Goal: Obtain resource: Download file/media

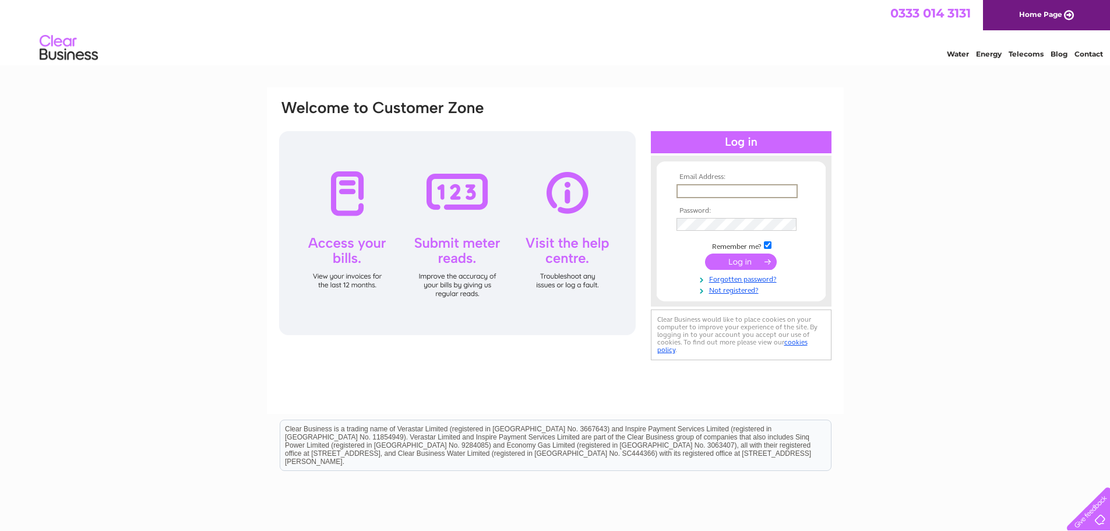
click at [712, 191] on input "text" at bounding box center [736, 191] width 121 height 14
type input "jacqui@jbeyecare.com"
click at [705, 253] on input "submit" at bounding box center [741, 261] width 72 height 16
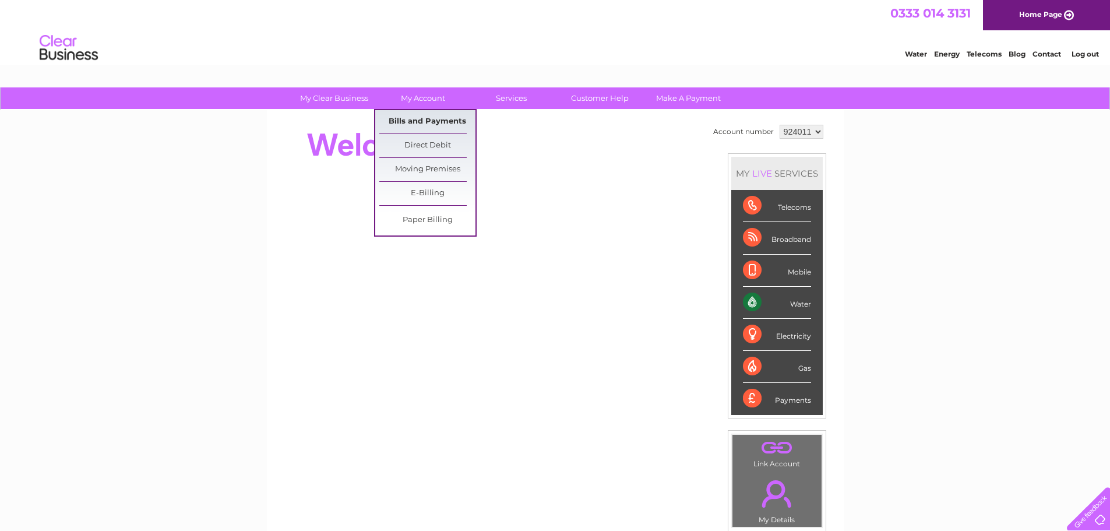
click at [428, 116] on link "Bills and Payments" at bounding box center [427, 121] width 96 height 23
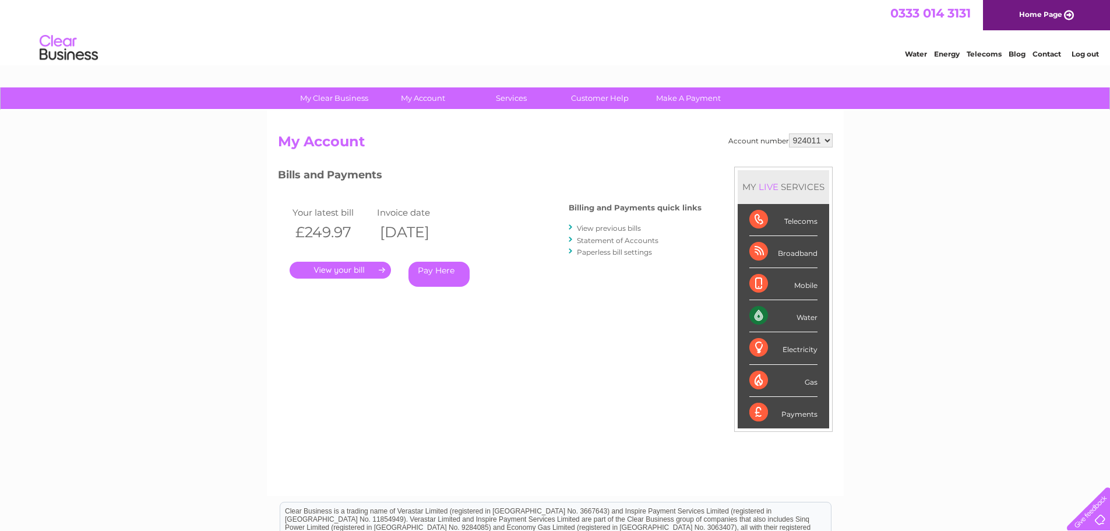
click at [609, 228] on link "View previous bills" at bounding box center [609, 228] width 64 height 9
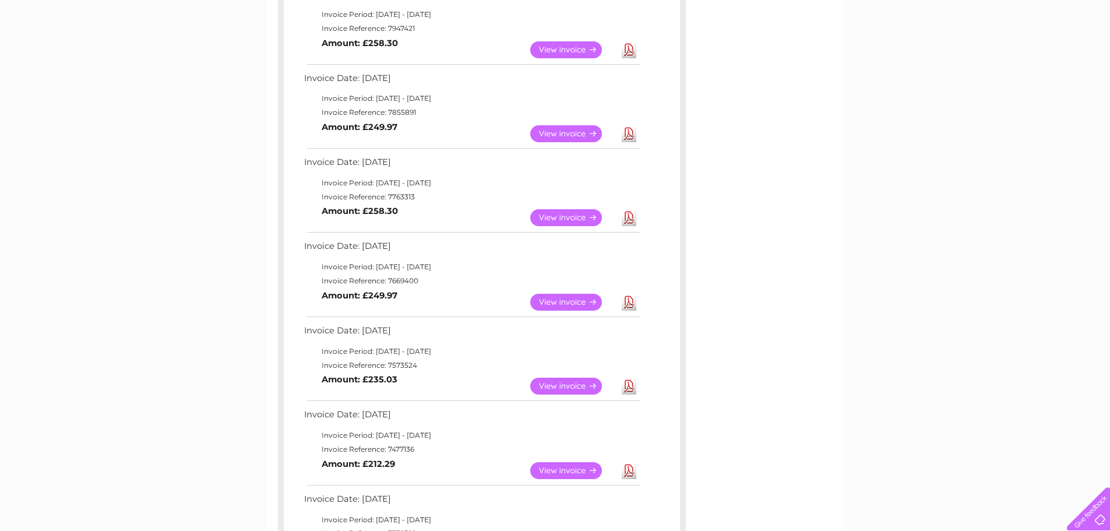
scroll to position [466, 0]
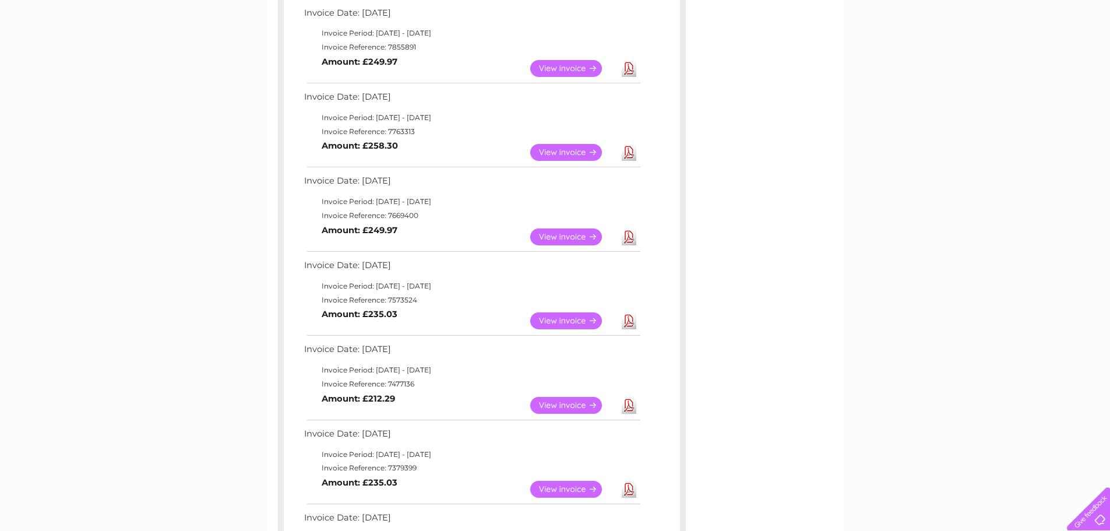
click at [565, 151] on link "View" at bounding box center [573, 152] width 86 height 17
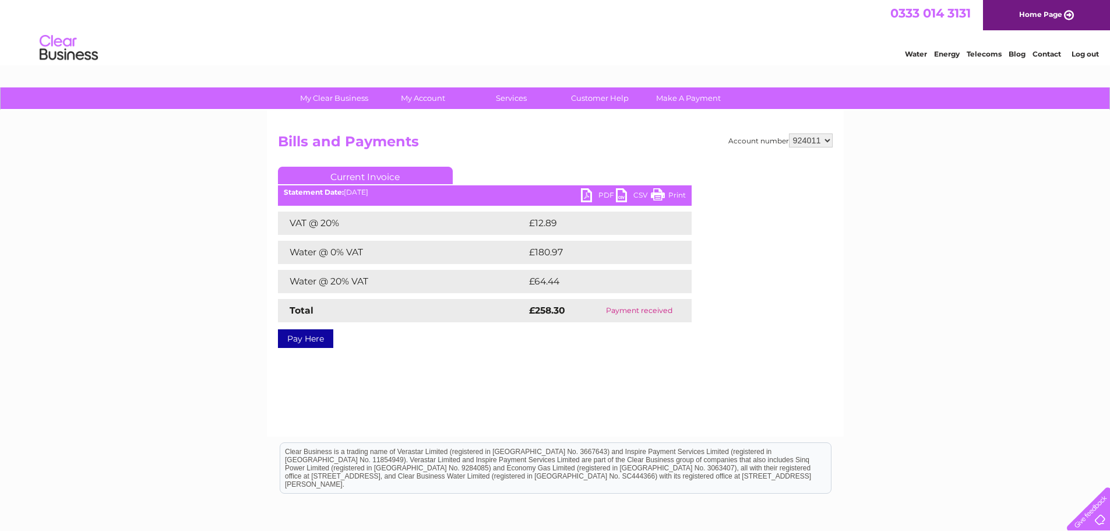
click at [607, 193] on link "PDF" at bounding box center [598, 196] width 35 height 17
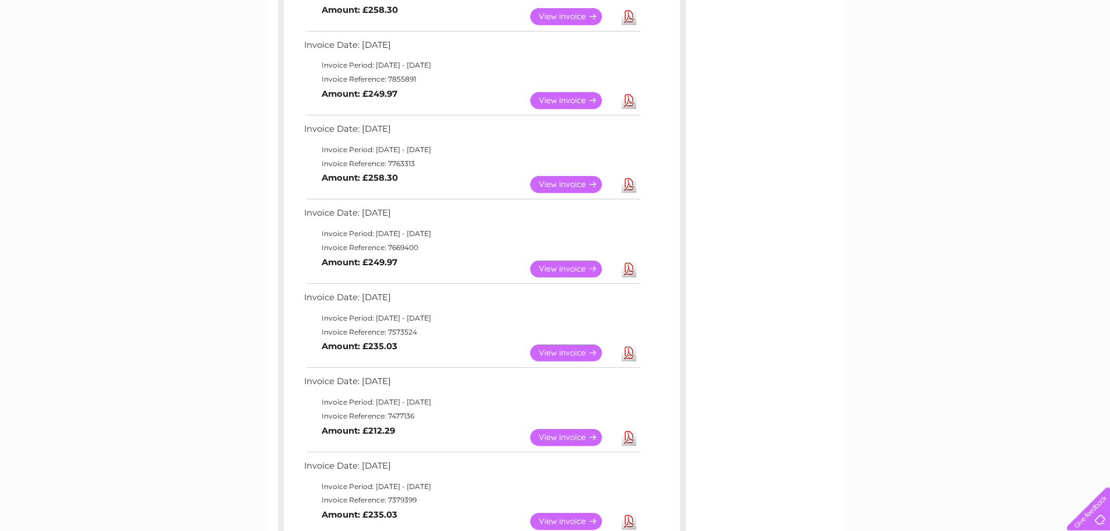
scroll to position [408, 0]
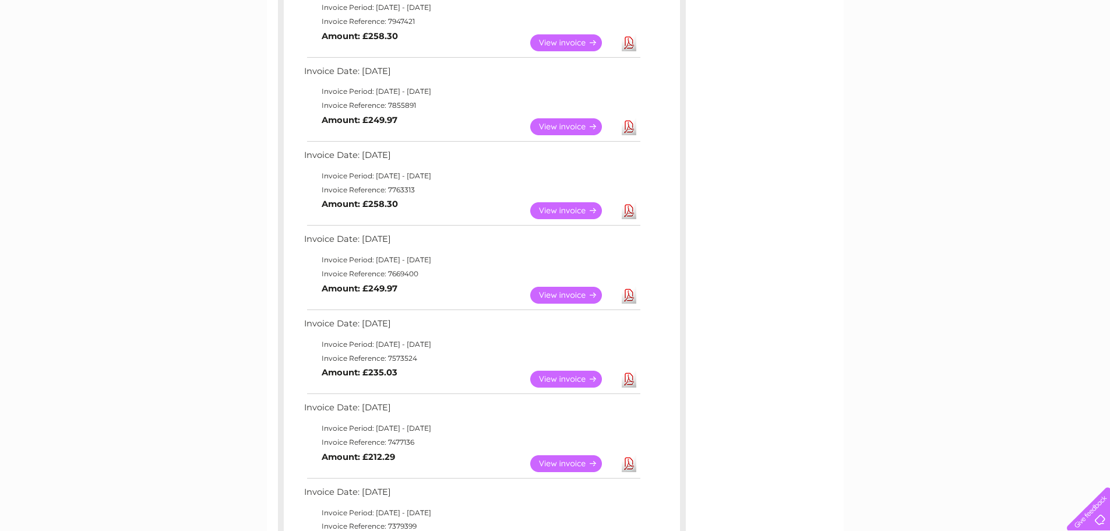
click at [563, 122] on link "View" at bounding box center [573, 126] width 86 height 17
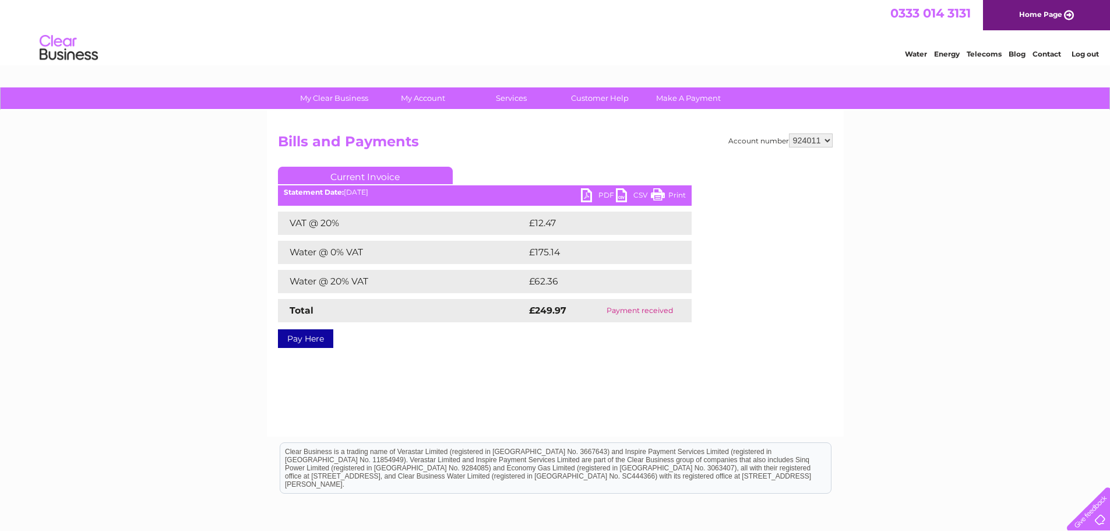
click at [602, 191] on link "PDF" at bounding box center [598, 196] width 35 height 17
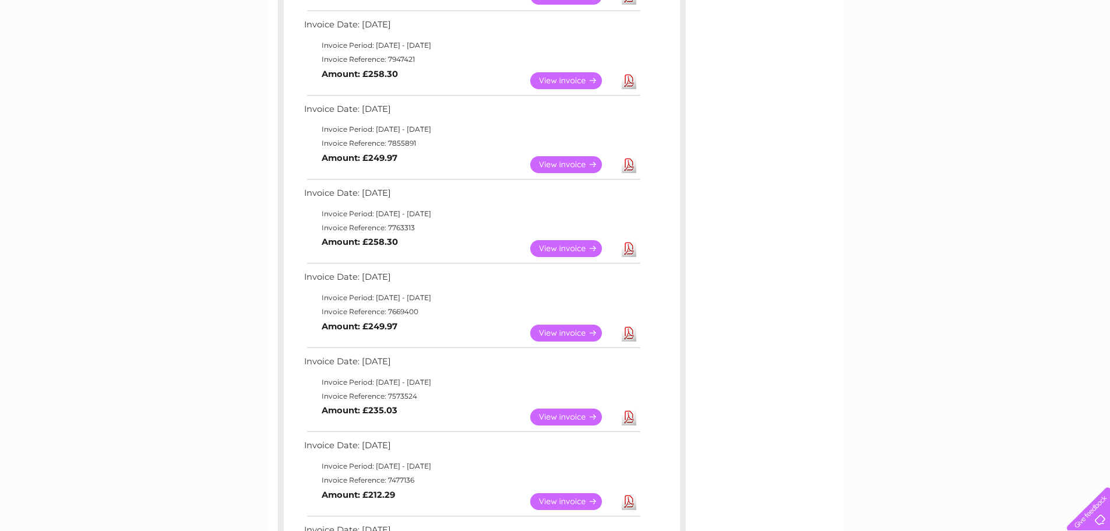
scroll to position [350, 0]
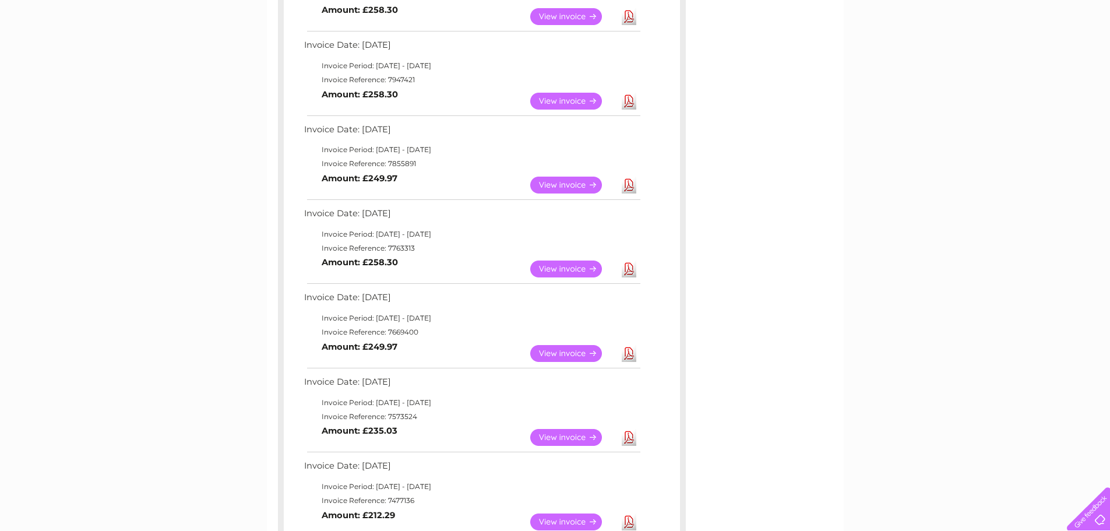
click at [569, 98] on link "View" at bounding box center [573, 101] width 86 height 17
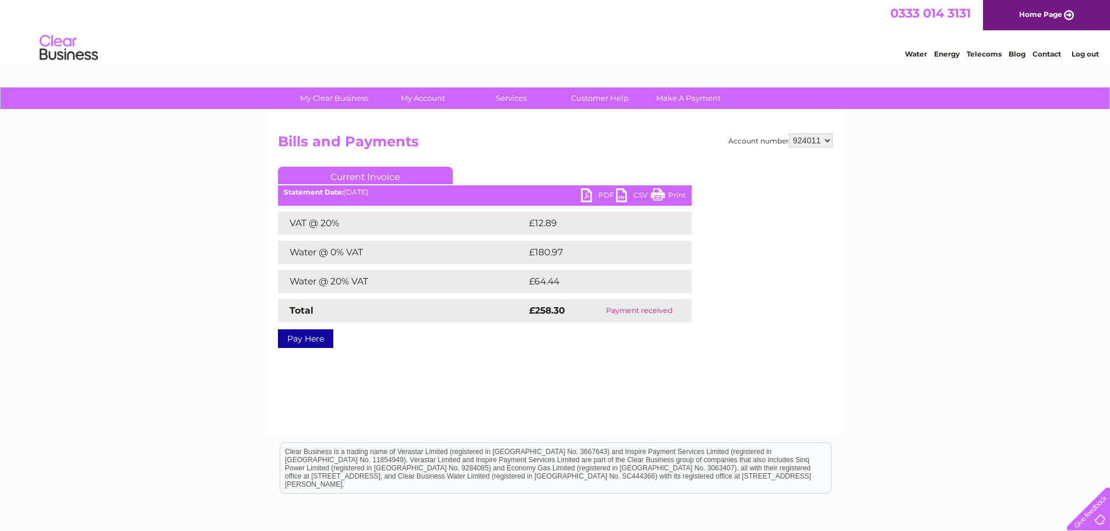
click at [607, 192] on link "PDF" at bounding box center [598, 196] width 35 height 17
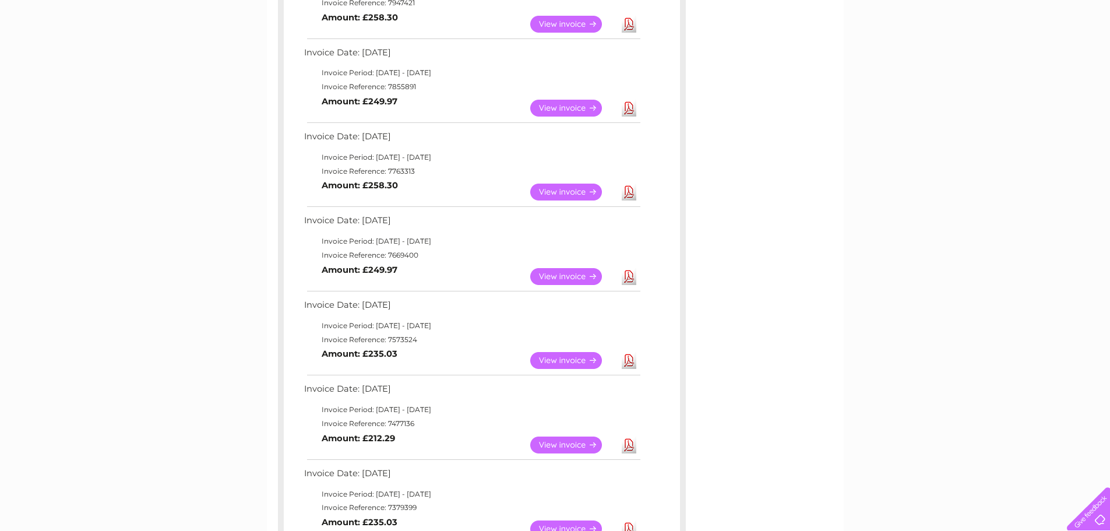
scroll to position [408, 0]
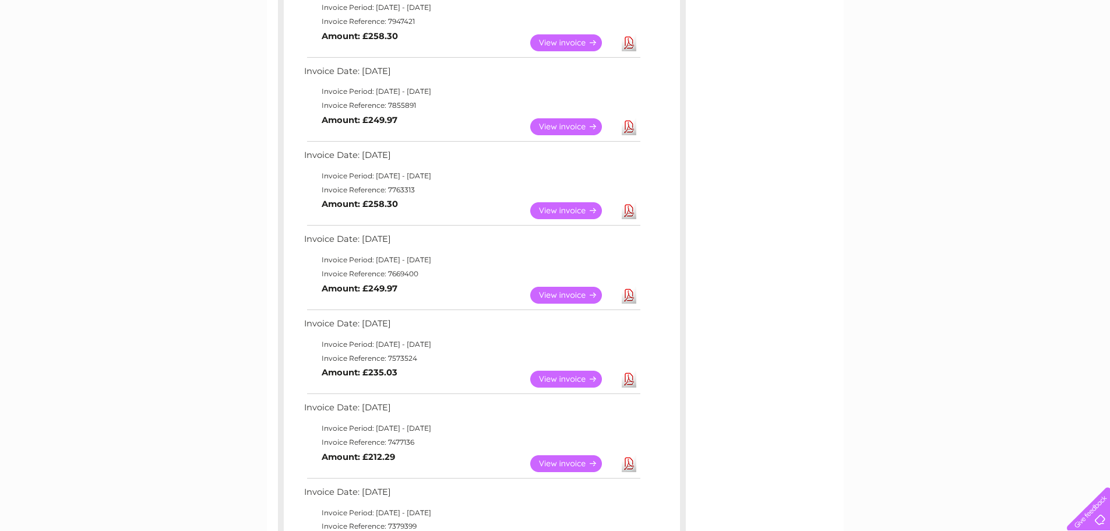
click at [556, 209] on link "View" at bounding box center [573, 210] width 86 height 17
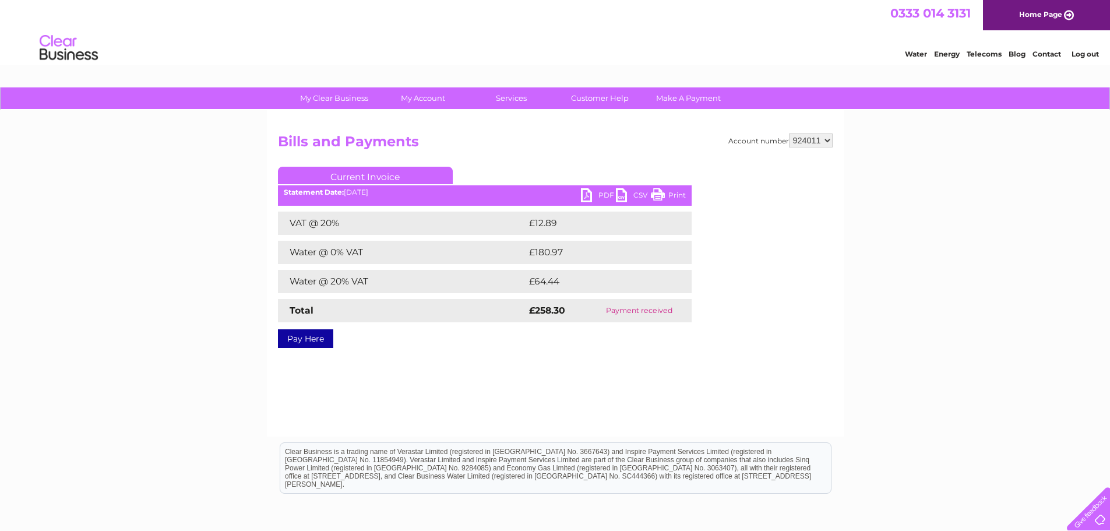
click at [597, 186] on ul "Current Invoice" at bounding box center [485, 178] width 414 height 22
click at [598, 193] on link "PDF" at bounding box center [598, 196] width 35 height 17
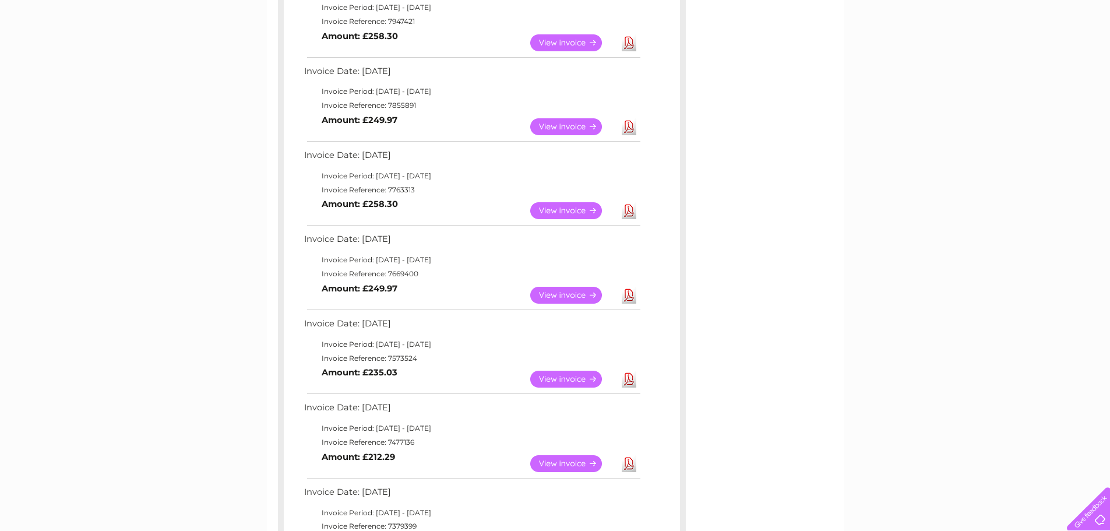
click at [561, 124] on link "View" at bounding box center [573, 126] width 86 height 17
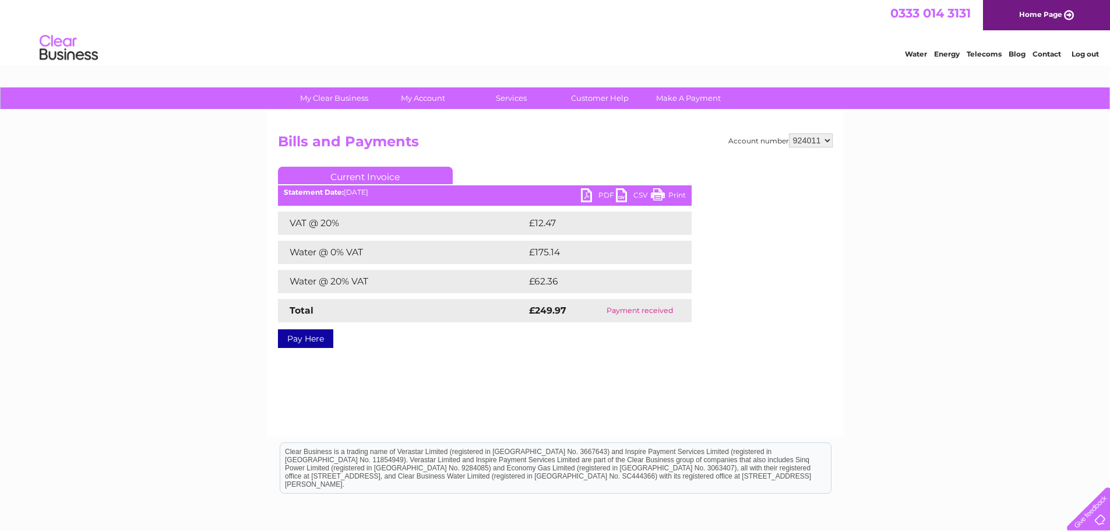
click at [598, 193] on link "PDF" at bounding box center [598, 196] width 35 height 17
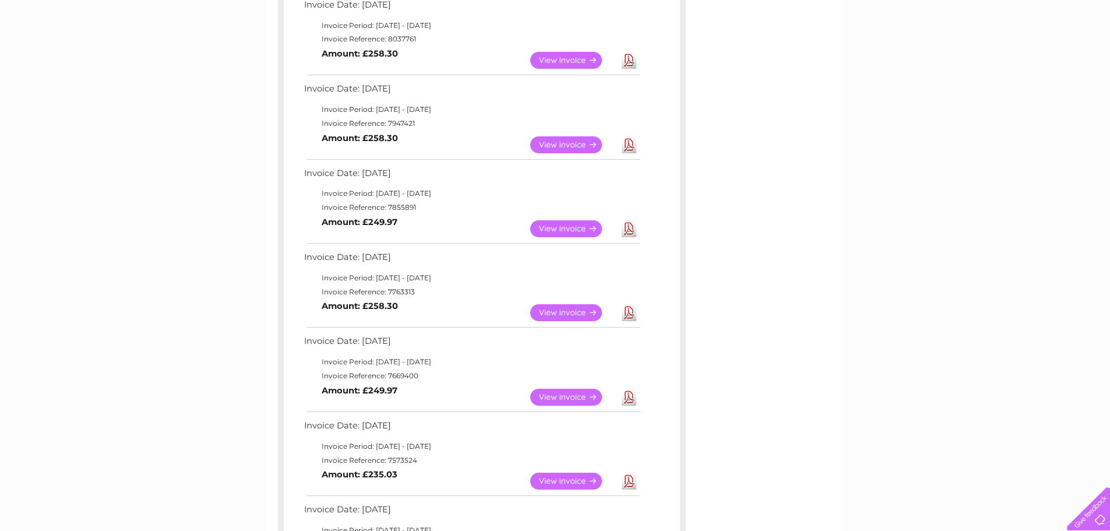
scroll to position [291, 0]
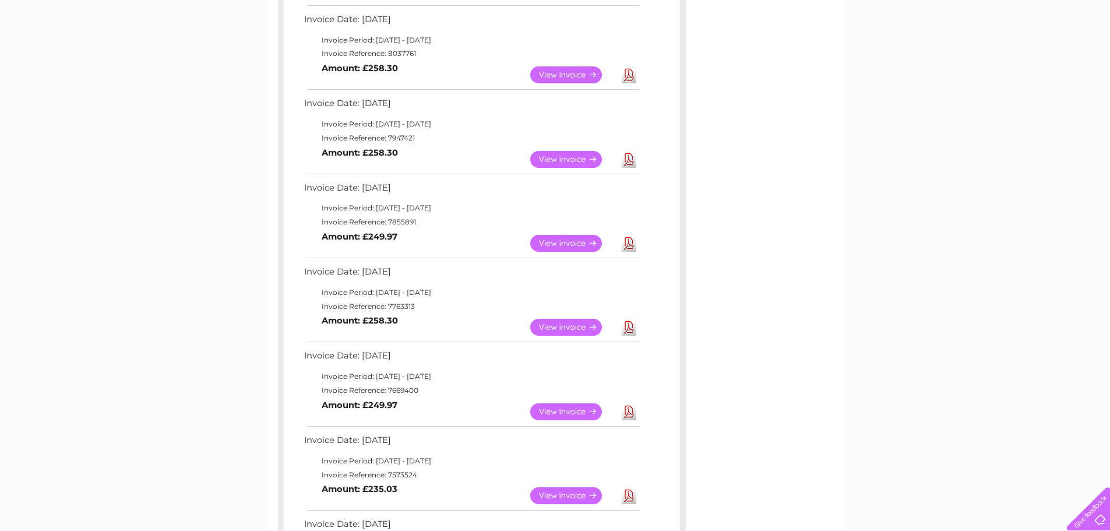
click at [562, 157] on link "View" at bounding box center [573, 159] width 86 height 17
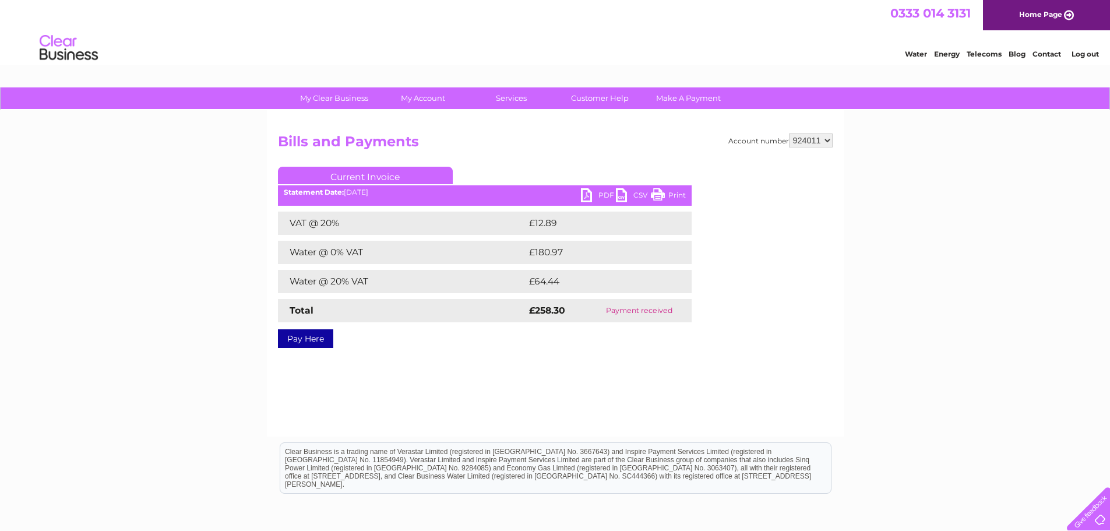
click at [597, 195] on link "PDF" at bounding box center [598, 196] width 35 height 17
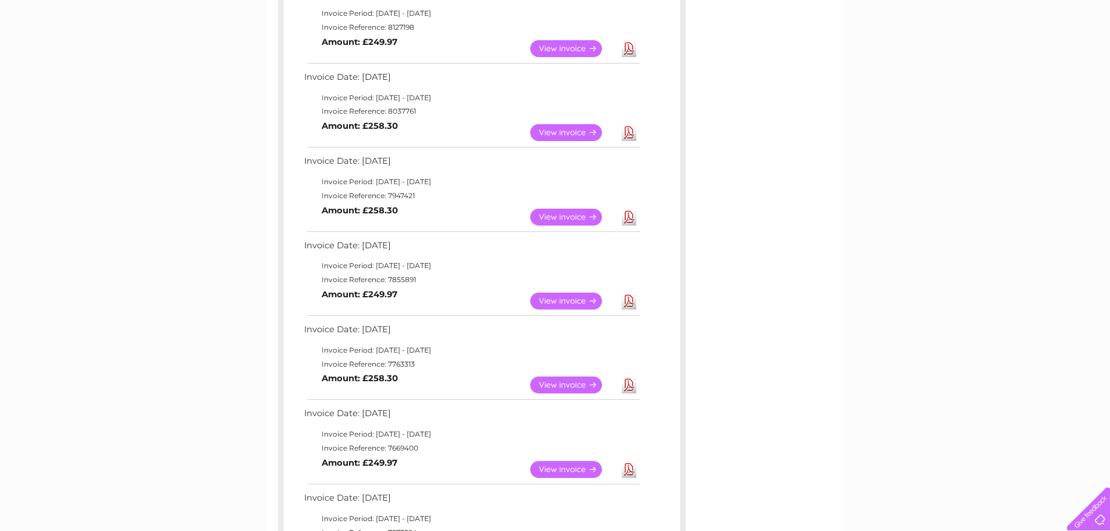
scroll to position [233, 0]
click at [568, 133] on link "View" at bounding box center [573, 133] width 86 height 17
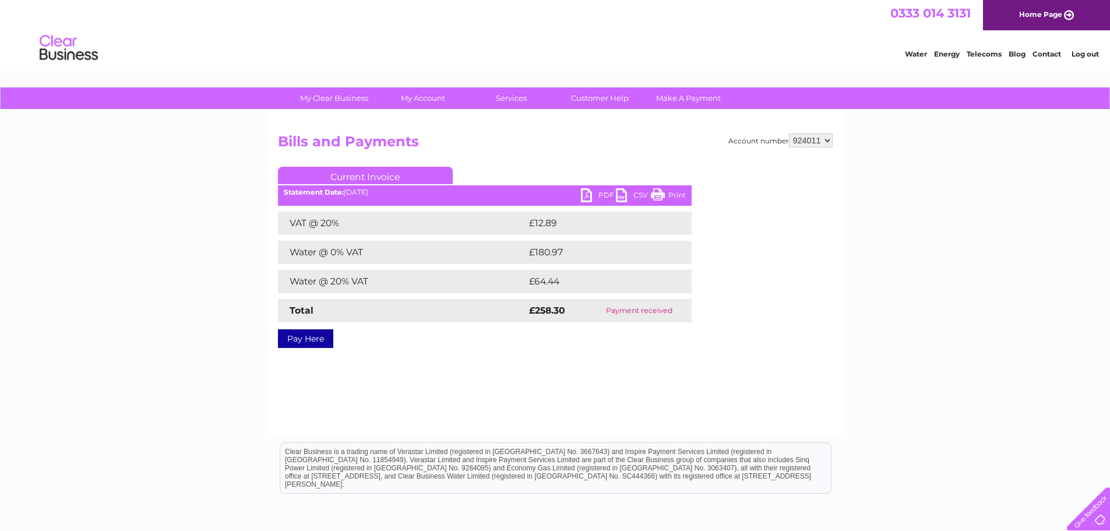
click at [602, 193] on link "PDF" at bounding box center [598, 196] width 35 height 17
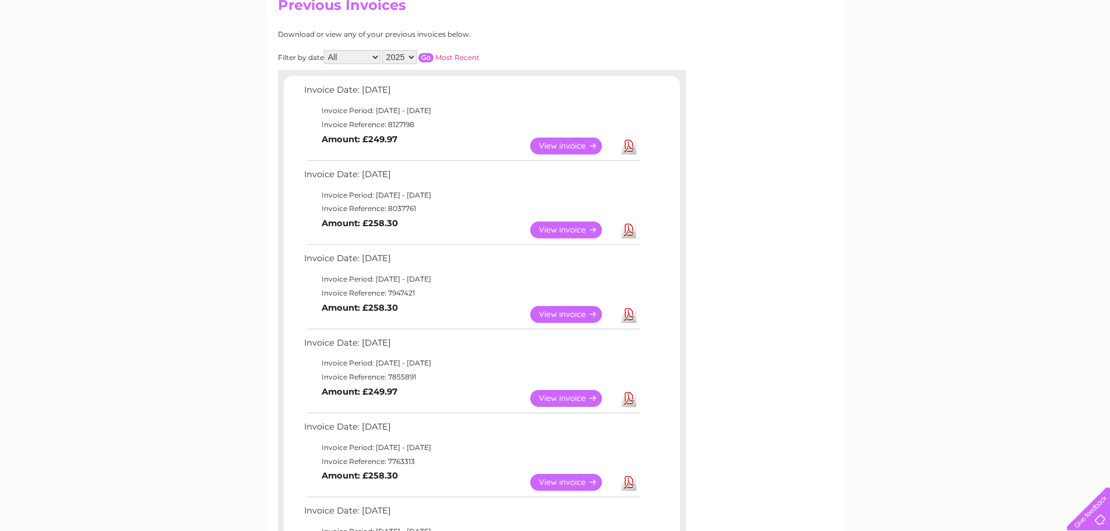
scroll to position [117, 0]
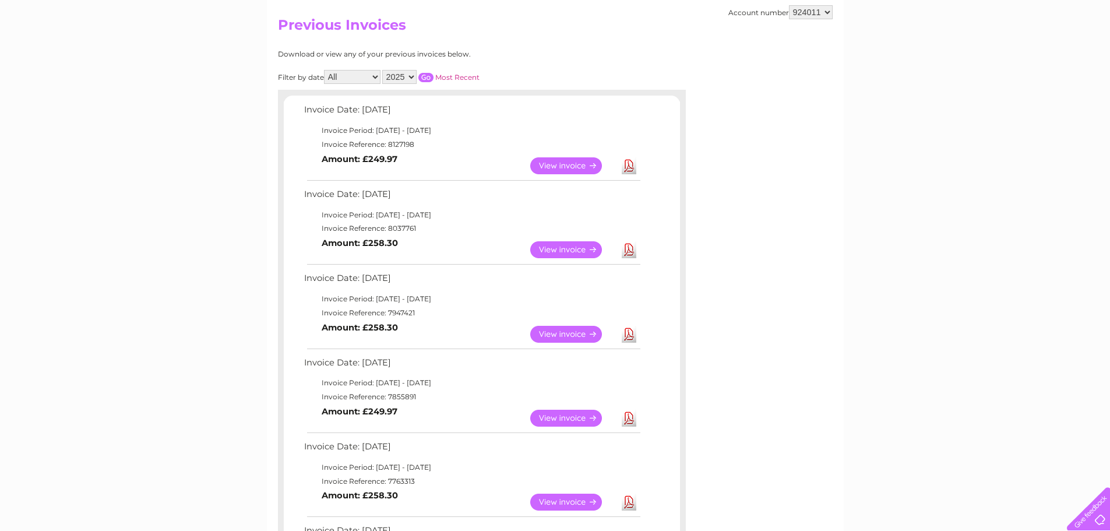
click at [570, 163] on link "View" at bounding box center [573, 165] width 86 height 17
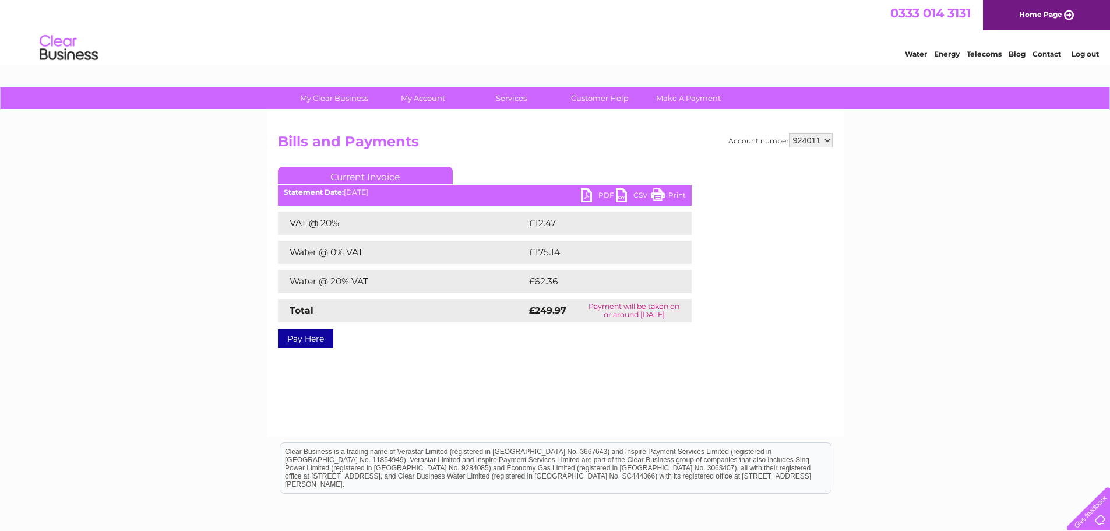
click at [605, 197] on link "PDF" at bounding box center [598, 196] width 35 height 17
click at [828, 140] on select "924011 924013 924016 925799" at bounding box center [811, 140] width 44 height 14
select select "924013"
click at [789, 133] on select "924011 924013 924016 925799" at bounding box center [811, 140] width 44 height 14
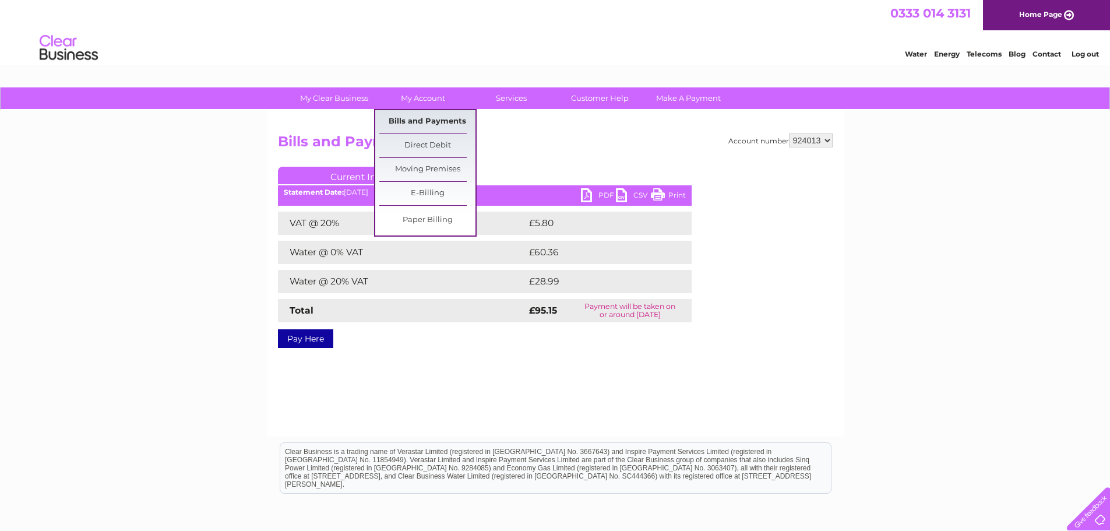
click at [405, 122] on link "Bills and Payments" at bounding box center [427, 121] width 96 height 23
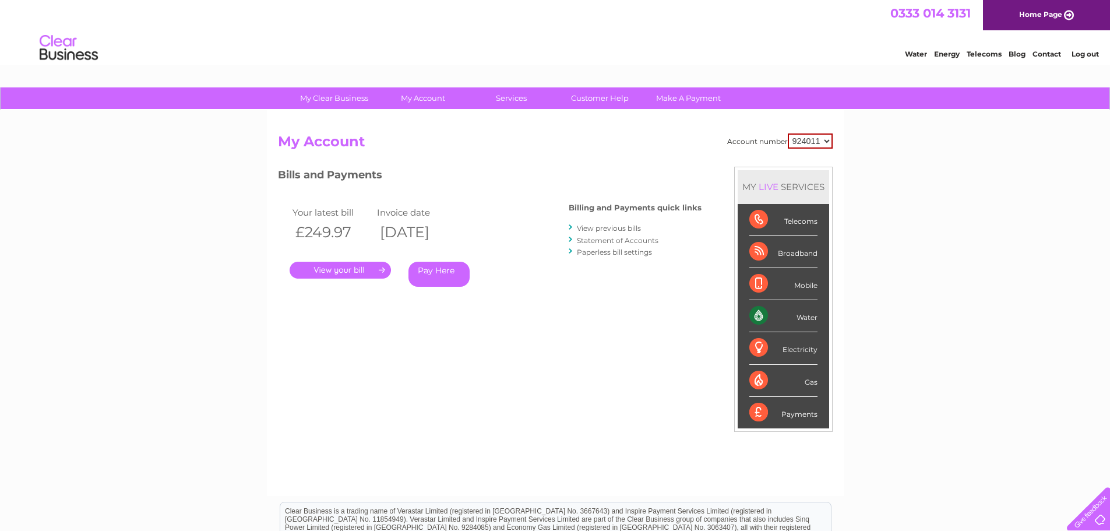
click at [626, 226] on link "View previous bills" at bounding box center [609, 228] width 64 height 9
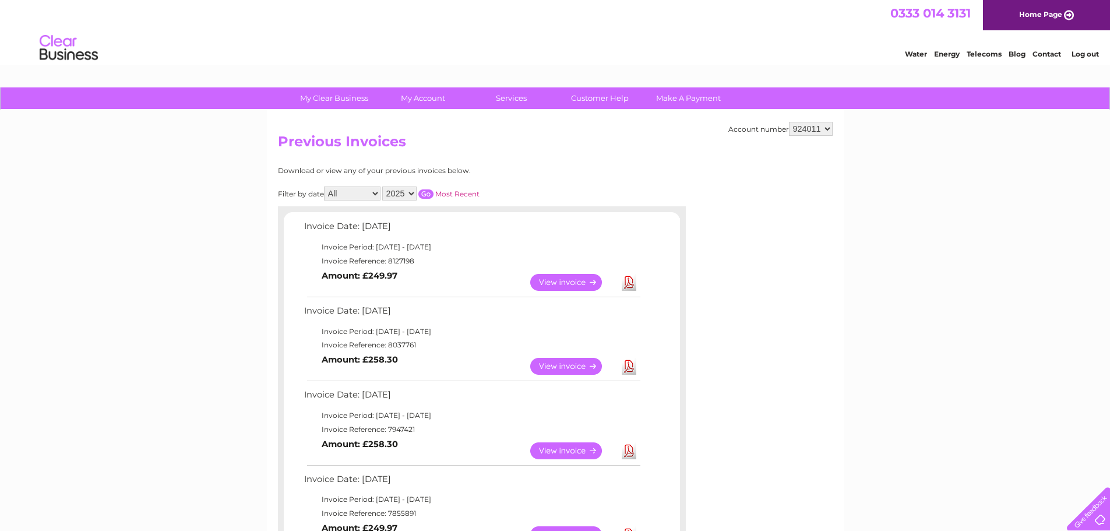
click at [828, 129] on select "924011 924013 924016 925799" at bounding box center [811, 129] width 44 height 14
select select "924013"
click at [789, 122] on select "924011 924013 924016 925799" at bounding box center [811, 129] width 44 height 14
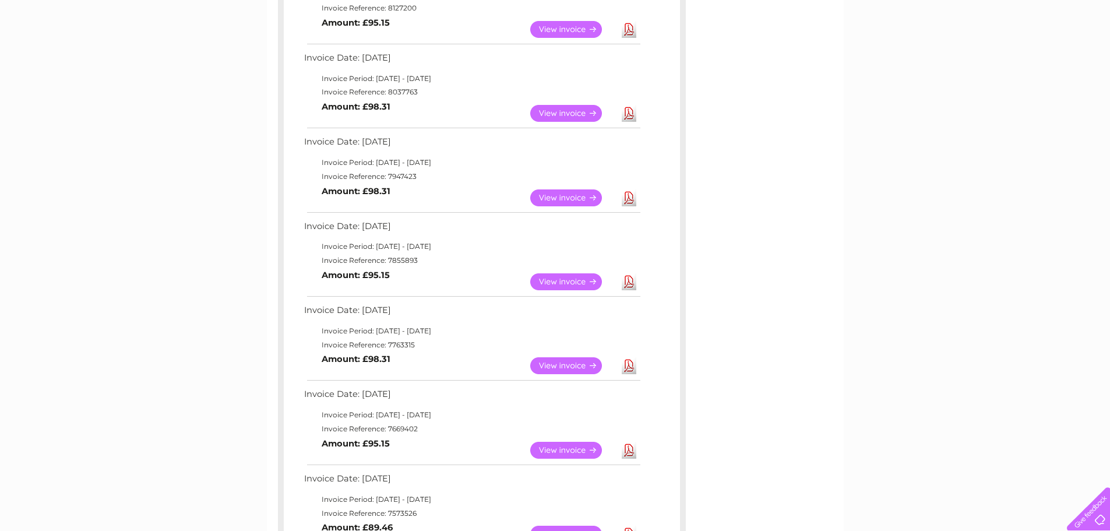
scroll to position [233, 0]
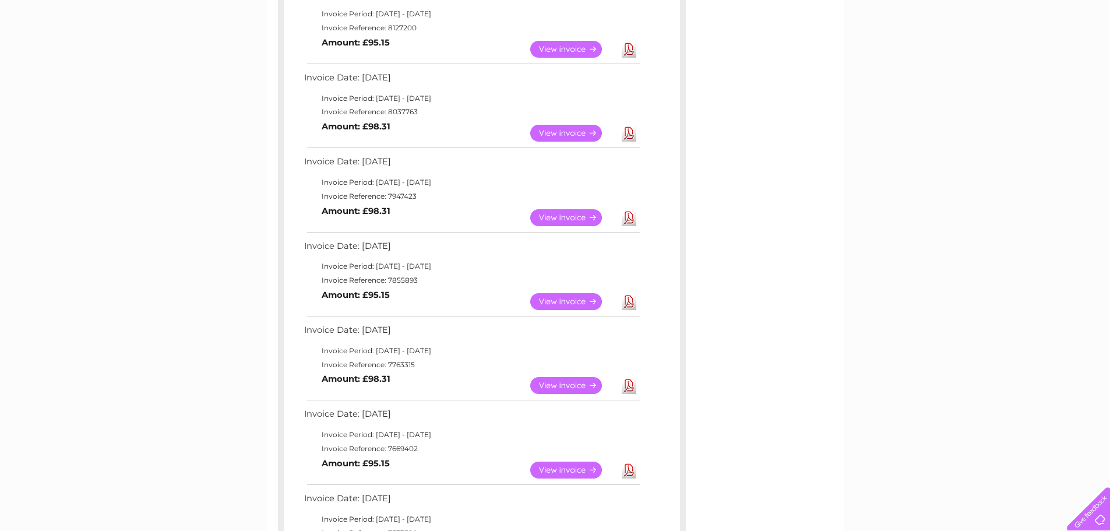
click at [572, 383] on link "View" at bounding box center [573, 385] width 86 height 17
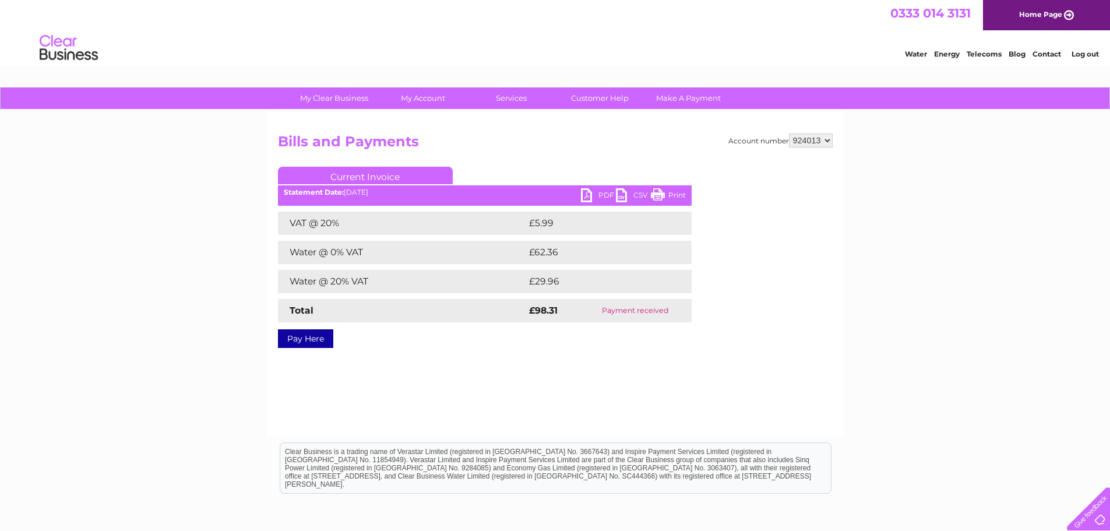
click at [600, 191] on link "PDF" at bounding box center [598, 196] width 35 height 17
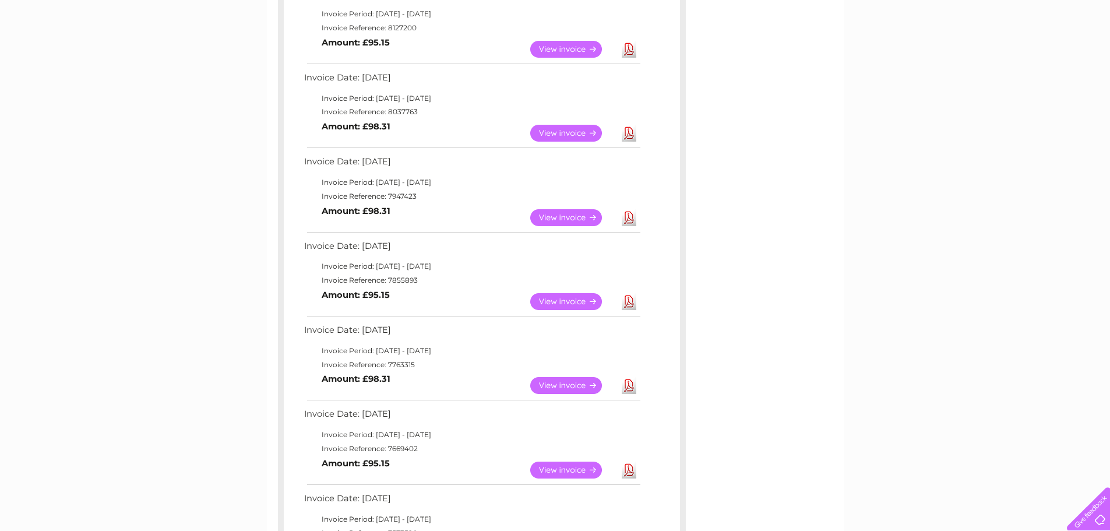
click at [581, 299] on link "View" at bounding box center [573, 301] width 86 height 17
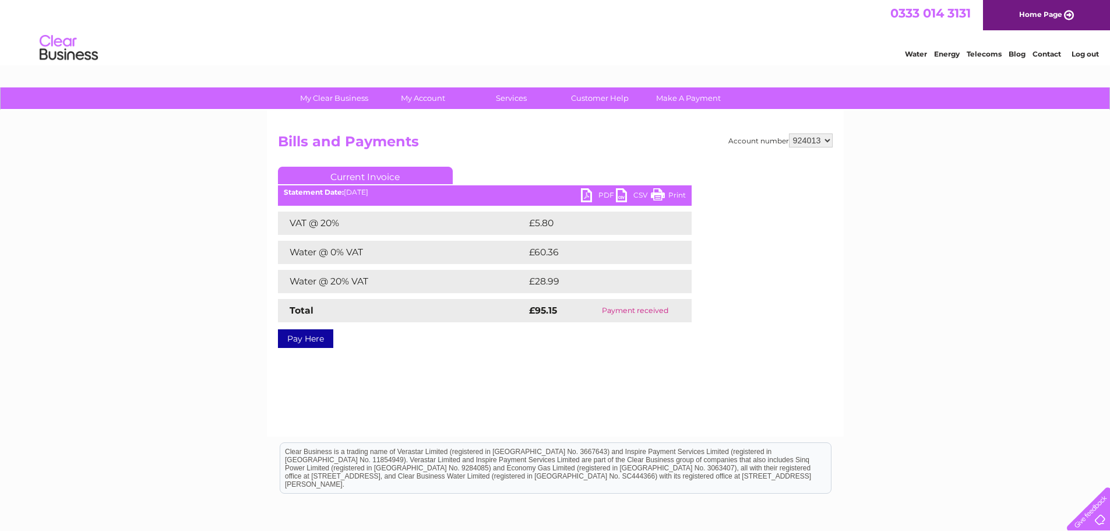
click at [598, 193] on link "PDF" at bounding box center [598, 196] width 35 height 17
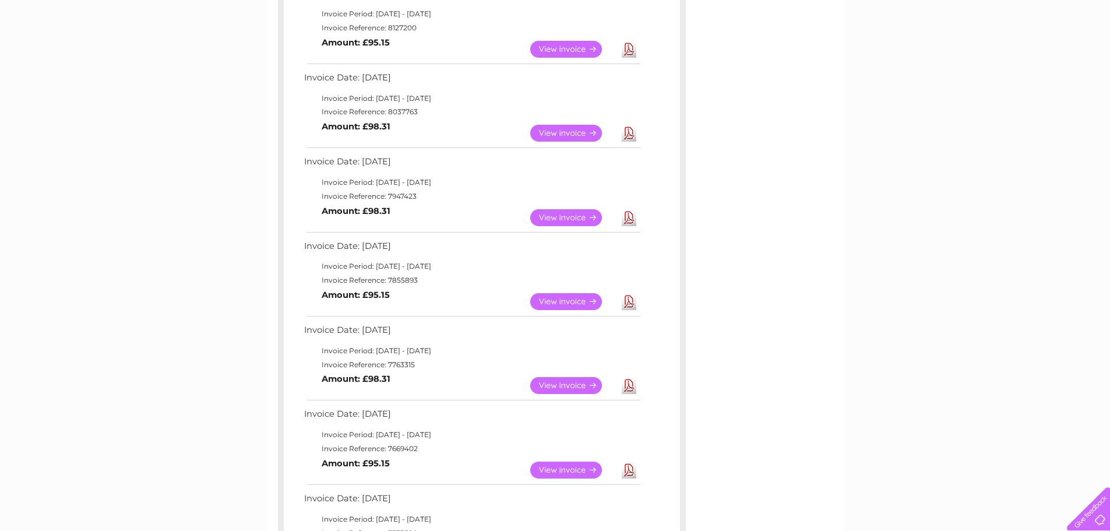
click at [560, 214] on link "View" at bounding box center [573, 217] width 86 height 17
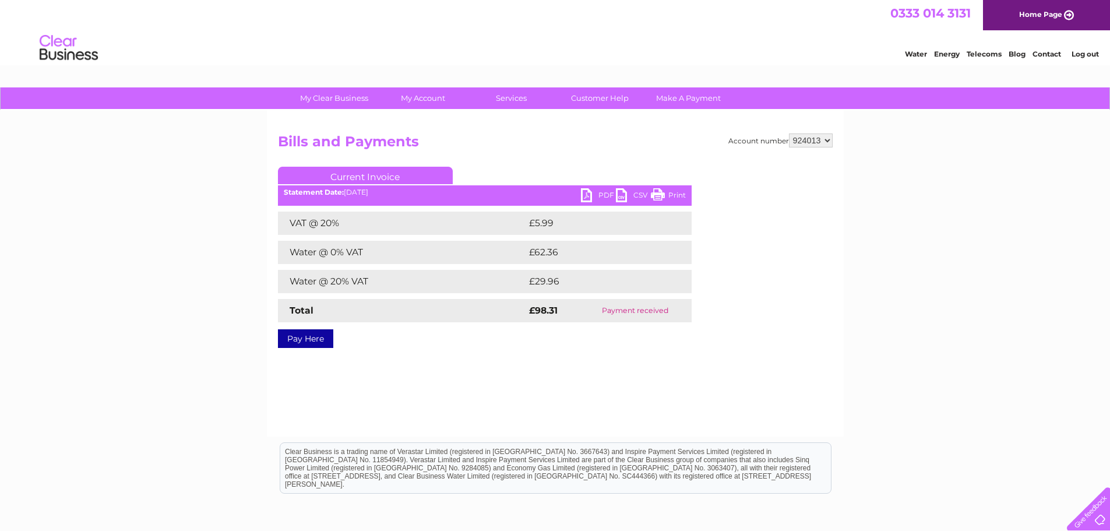
click at [604, 193] on link "PDF" at bounding box center [598, 196] width 35 height 17
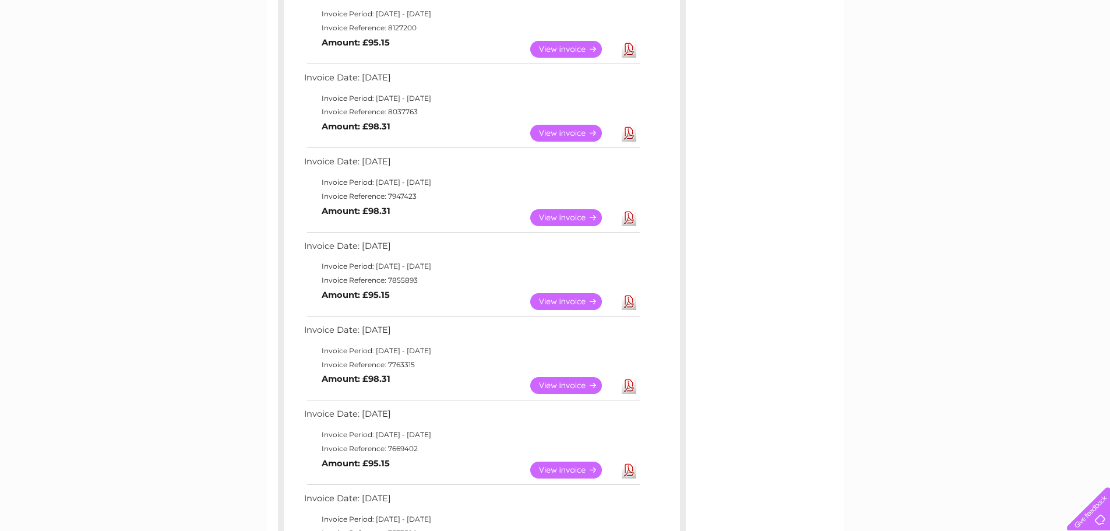
click at [570, 132] on link "View" at bounding box center [573, 133] width 86 height 17
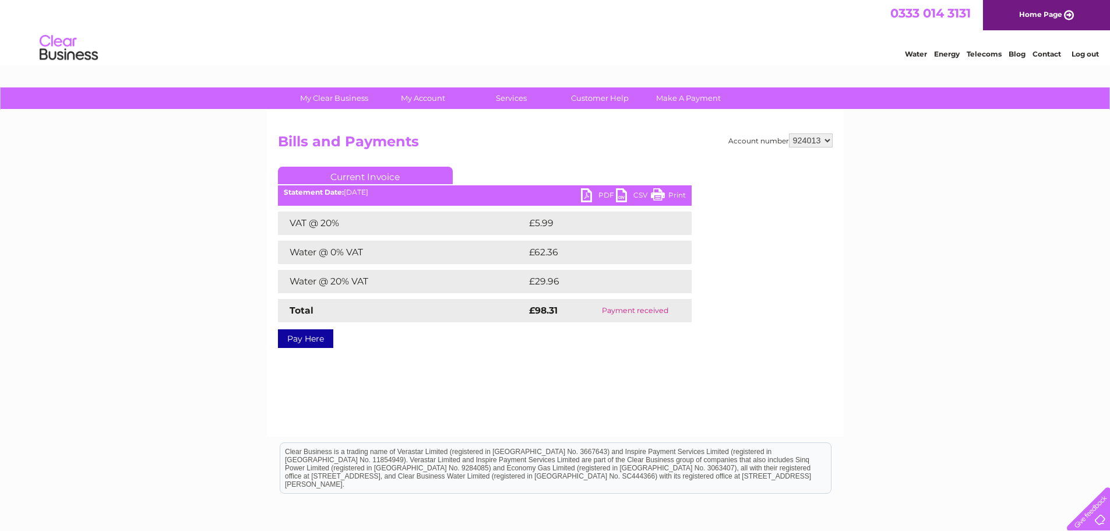
click at [596, 197] on link "PDF" at bounding box center [598, 196] width 35 height 17
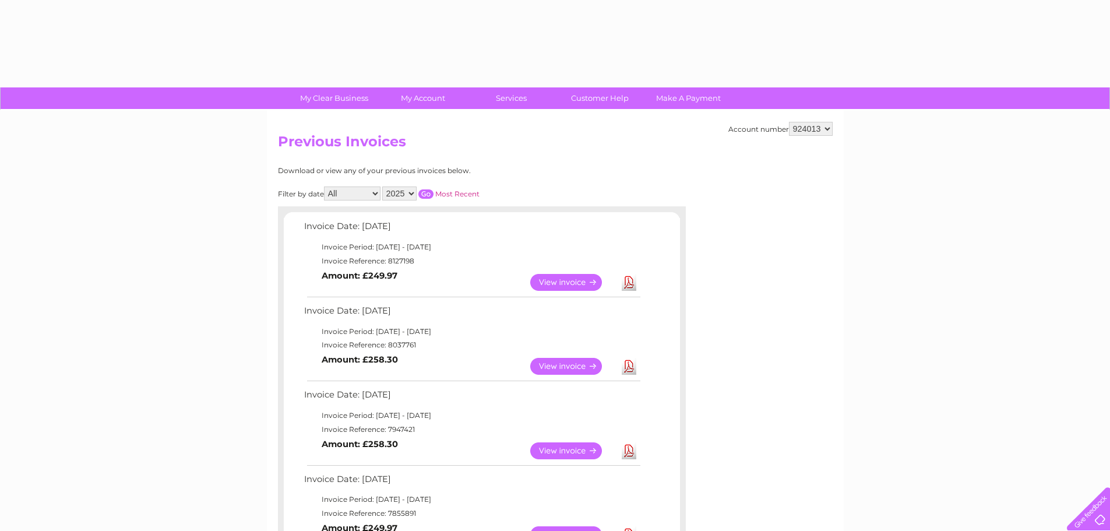
select select "924013"
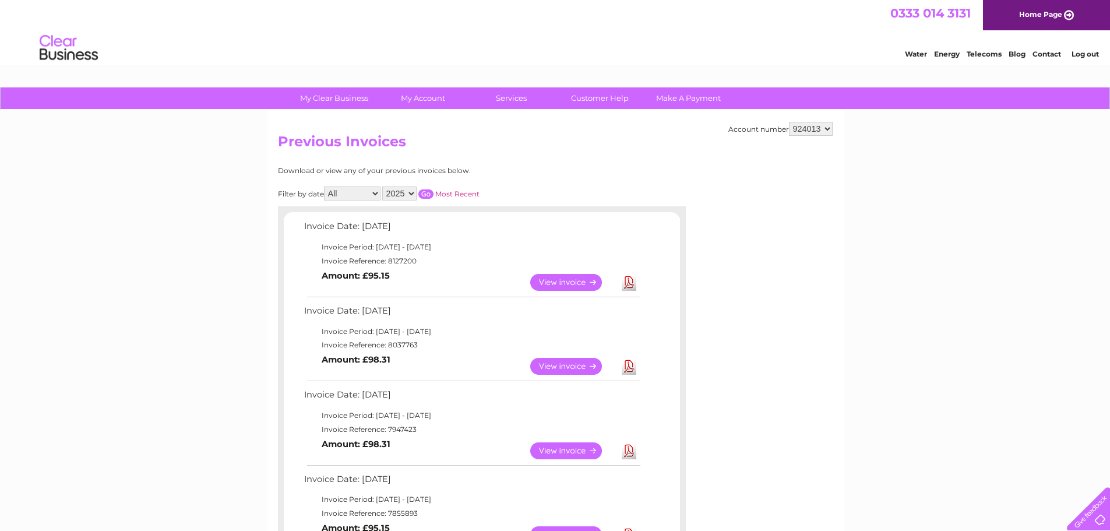
click at [558, 279] on link "View" at bounding box center [573, 282] width 86 height 17
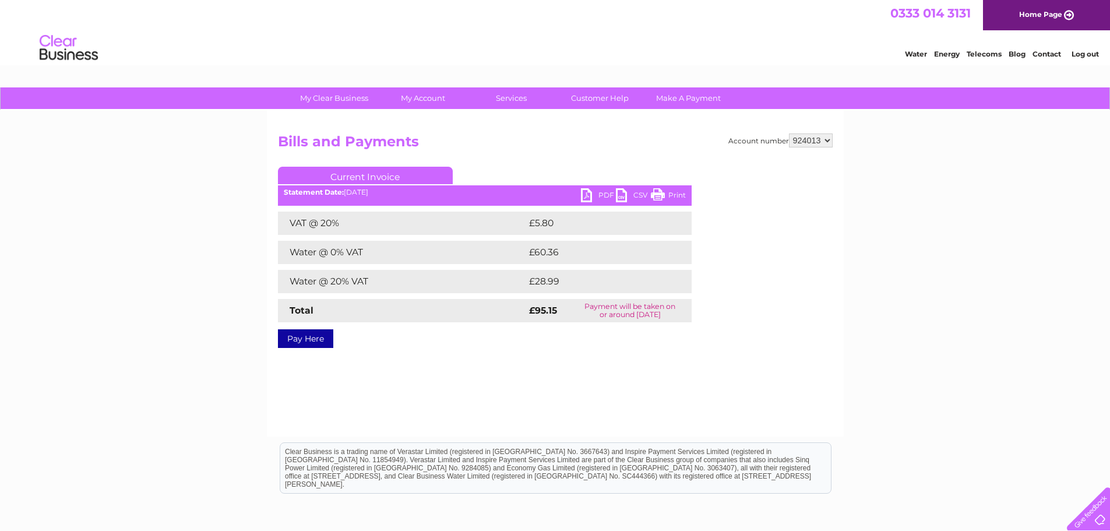
click at [600, 195] on link "PDF" at bounding box center [598, 196] width 35 height 17
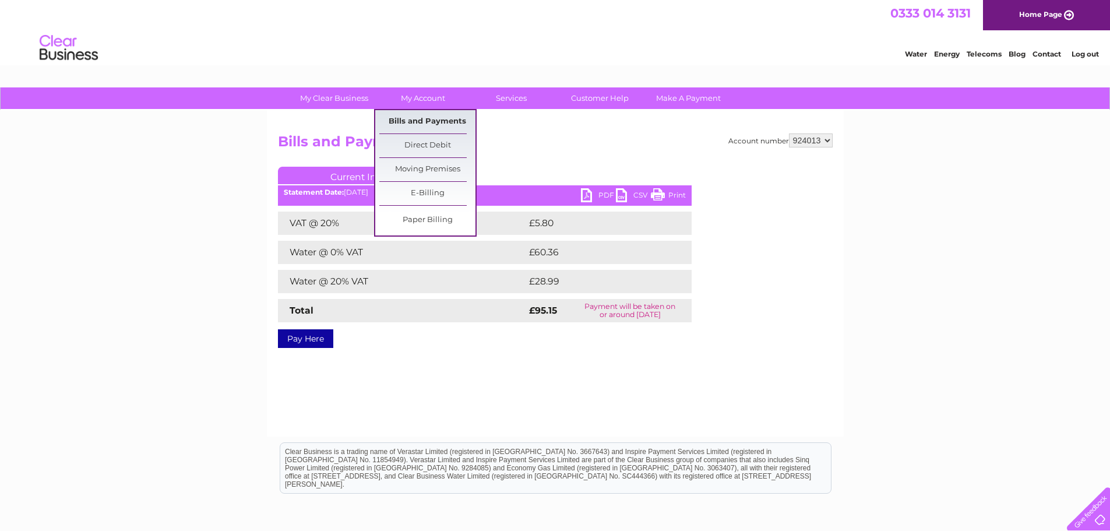
click at [420, 119] on link "Bills and Payments" at bounding box center [427, 121] width 96 height 23
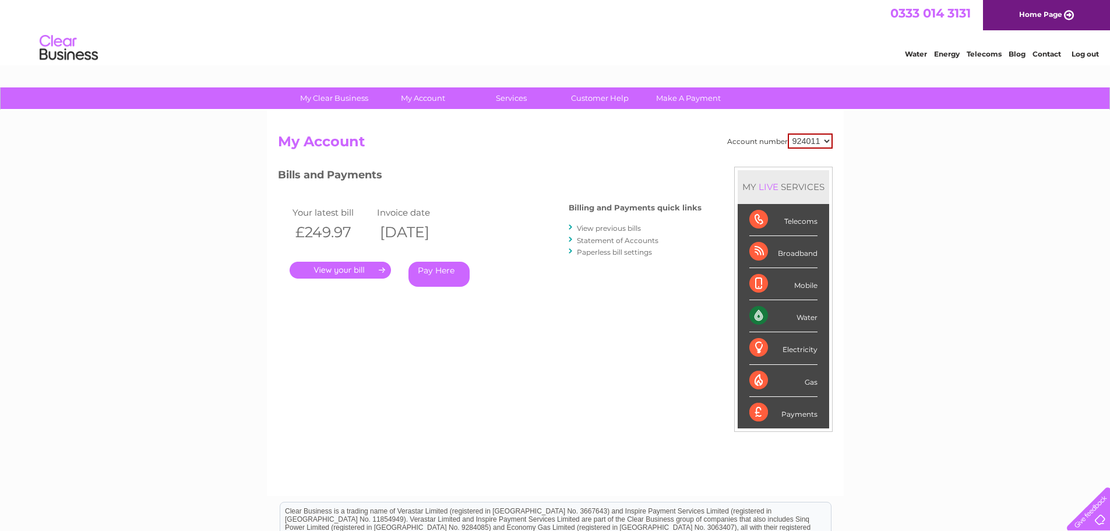
click at [825, 139] on select "924011 924013 924016 925799" at bounding box center [810, 140] width 45 height 15
click at [827, 140] on select "924011 924013 924016 925799" at bounding box center [810, 140] width 45 height 15
select select "925799"
click at [788, 133] on select "924011 924013 924016 925799" at bounding box center [810, 140] width 45 height 15
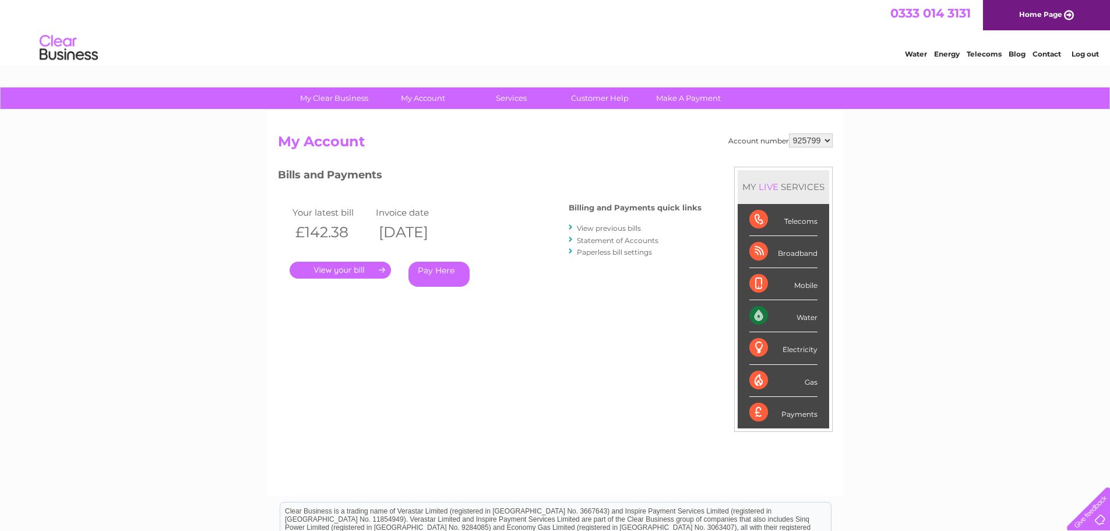
click at [590, 228] on link "View previous bills" at bounding box center [609, 228] width 64 height 9
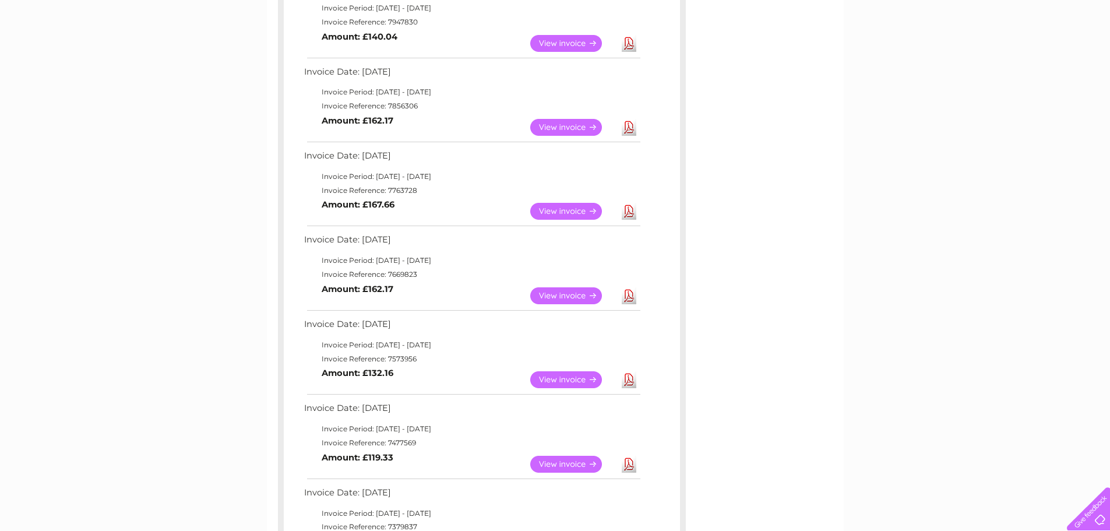
scroll to position [408, 0]
click at [577, 207] on link "View" at bounding box center [573, 210] width 86 height 17
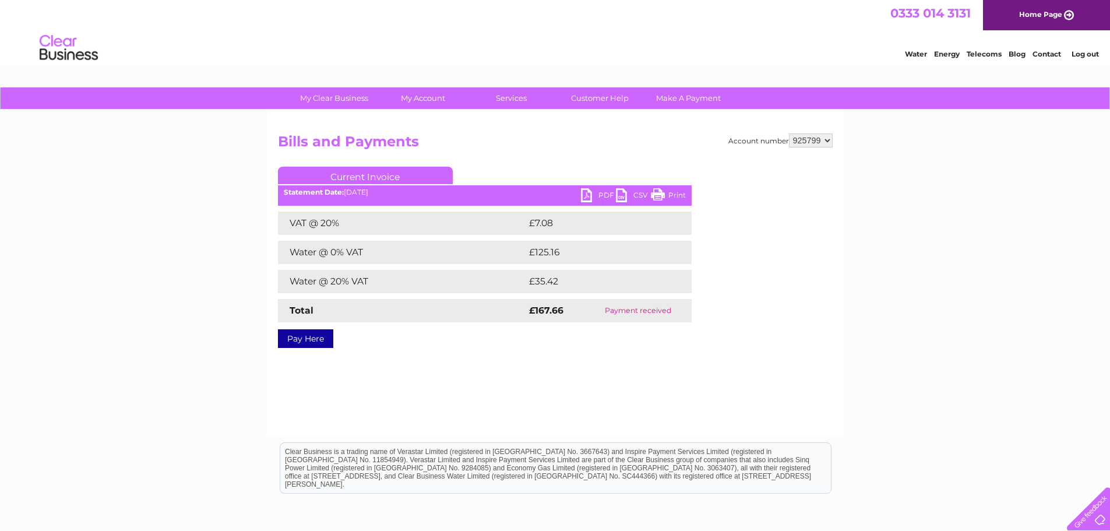
click at [602, 192] on link "PDF" at bounding box center [598, 196] width 35 height 17
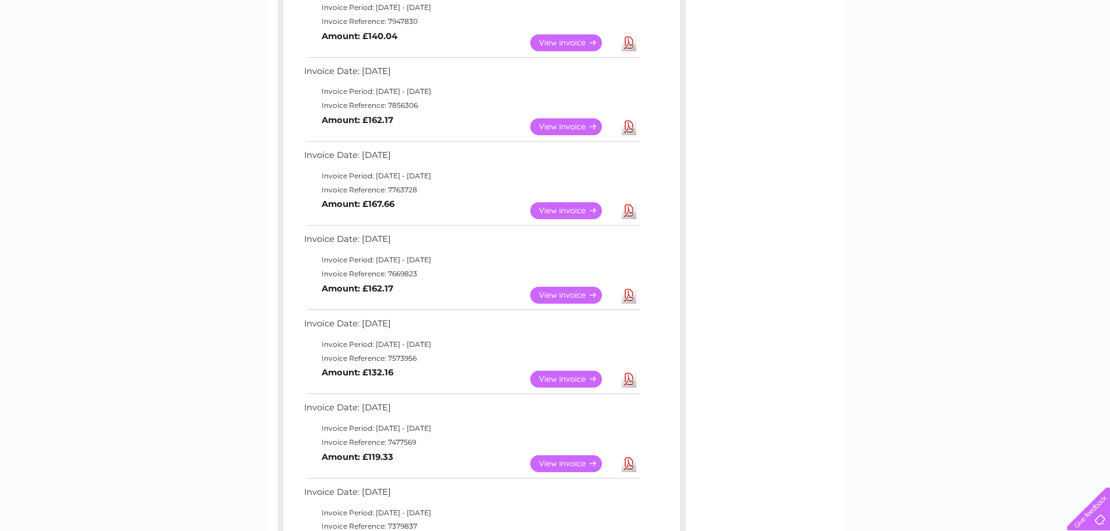
click at [572, 124] on link "View" at bounding box center [573, 126] width 86 height 17
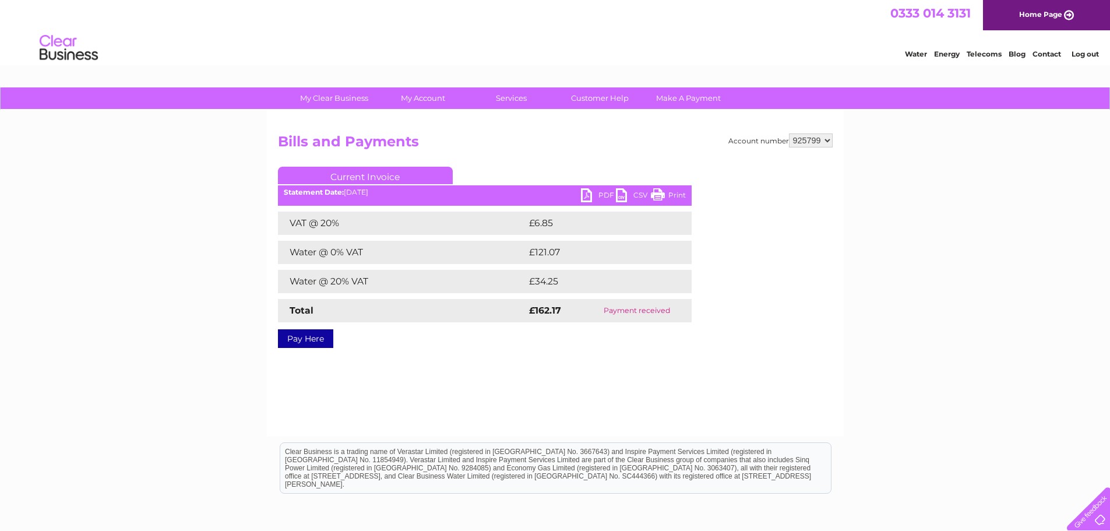
click at [603, 192] on link "PDF" at bounding box center [598, 196] width 35 height 17
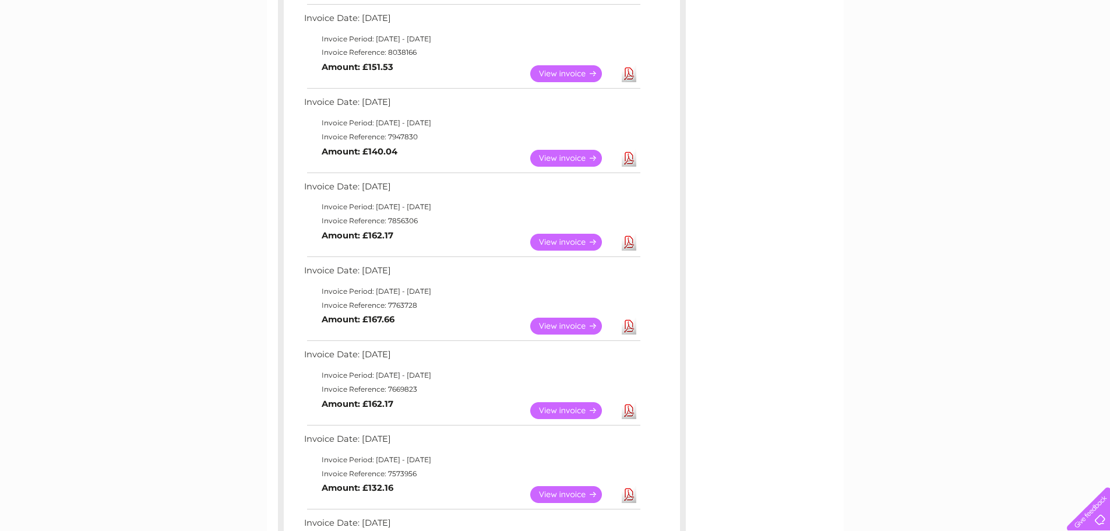
scroll to position [291, 0]
click at [558, 160] on link "View" at bounding box center [573, 159] width 86 height 17
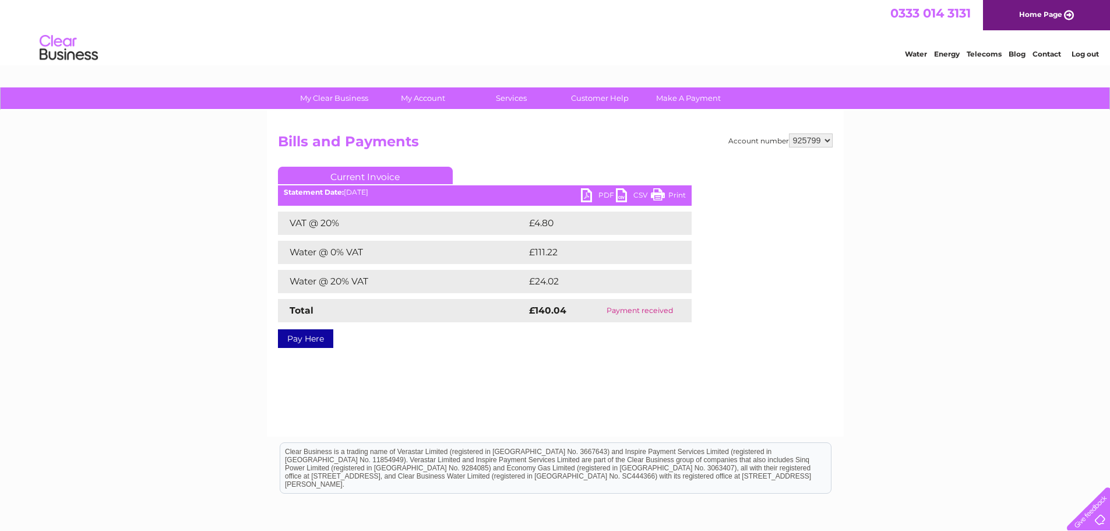
click at [605, 193] on link "PDF" at bounding box center [598, 196] width 35 height 17
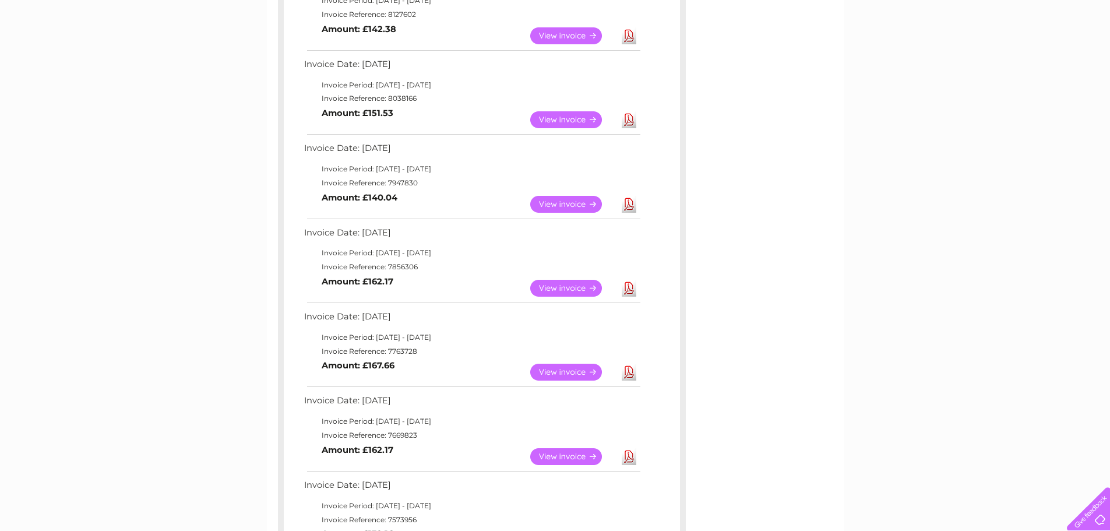
scroll to position [233, 0]
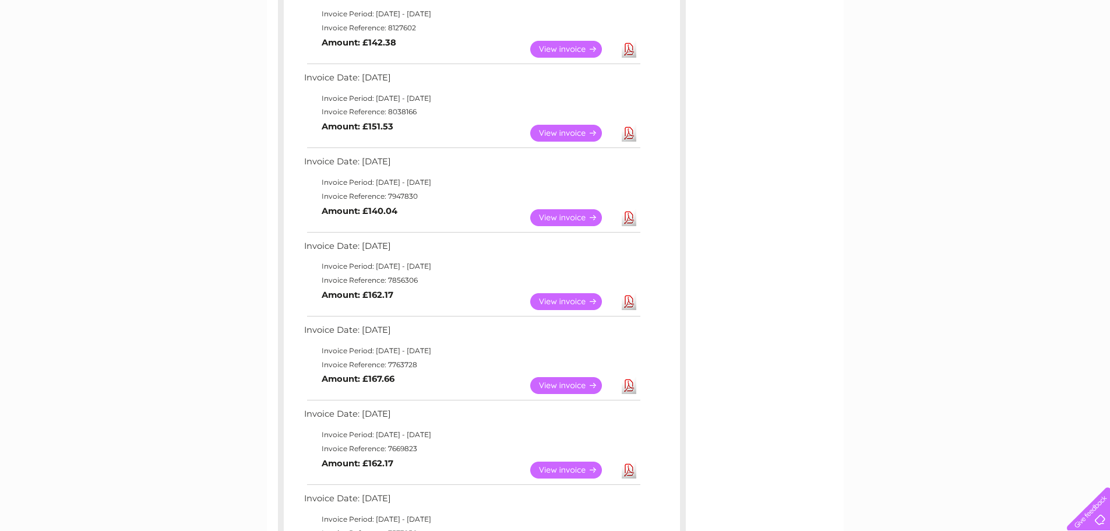
click at [572, 129] on link "View" at bounding box center [573, 133] width 86 height 17
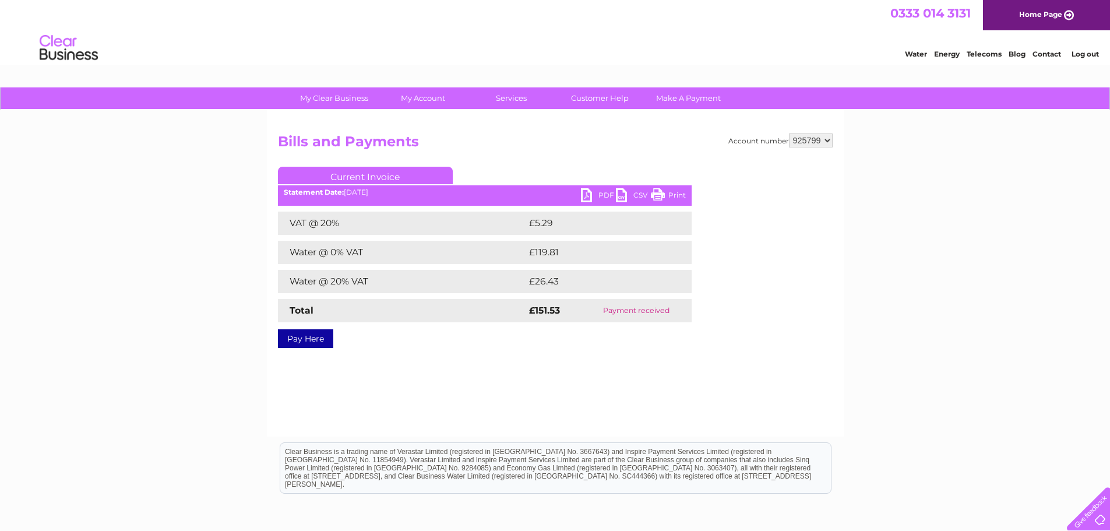
click at [598, 193] on link "PDF" at bounding box center [598, 196] width 35 height 17
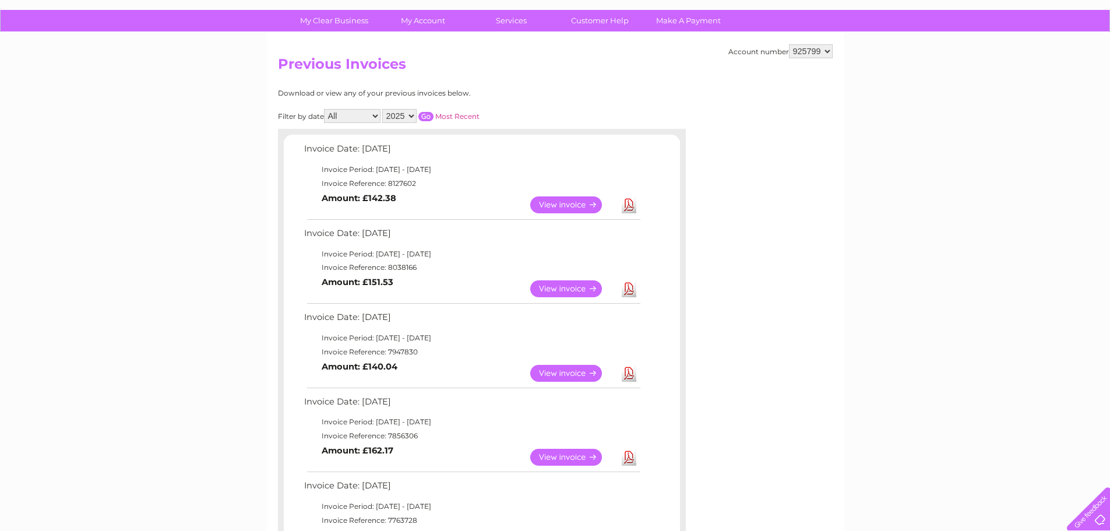
scroll to position [58, 0]
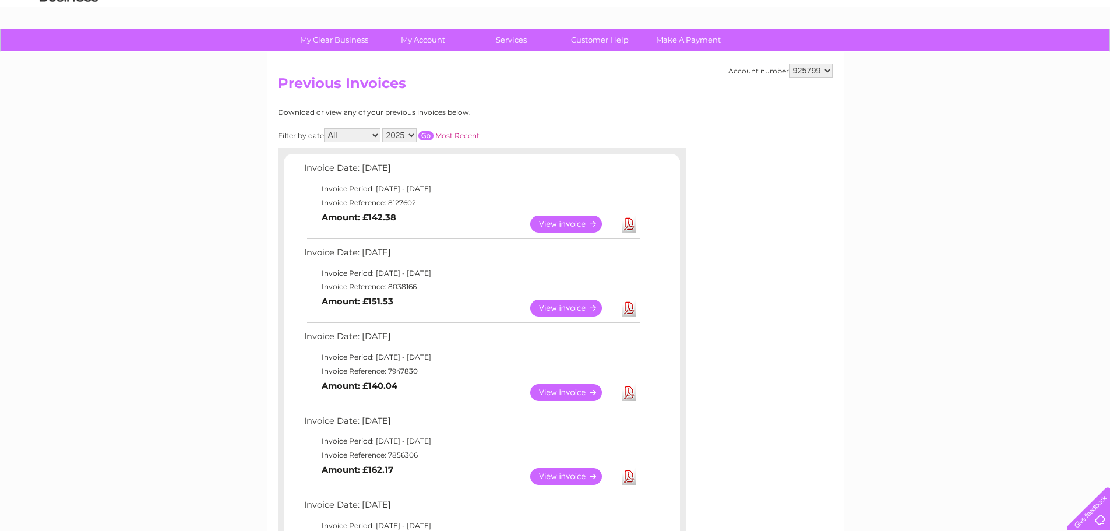
click at [561, 220] on link "View" at bounding box center [573, 224] width 86 height 17
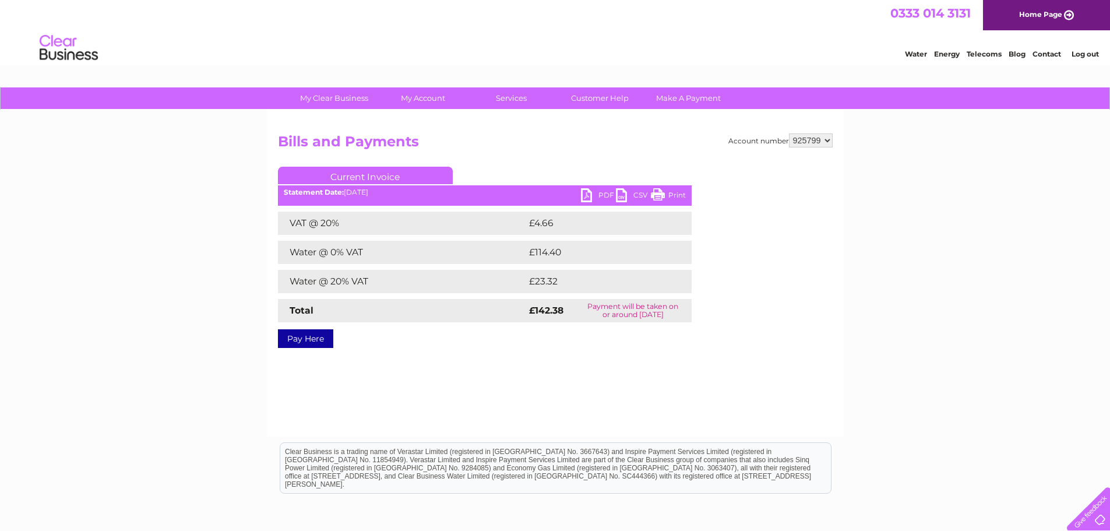
click at [600, 198] on link "PDF" at bounding box center [598, 196] width 35 height 17
click at [1085, 54] on link "Log out" at bounding box center [1084, 54] width 27 height 9
